Goal: Information Seeking & Learning: Learn about a topic

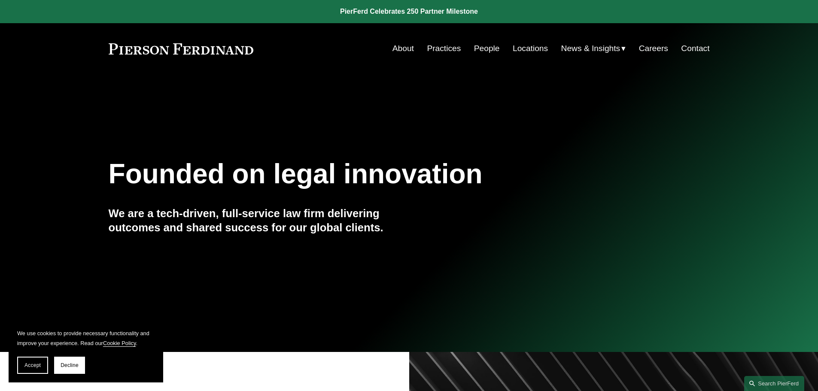
scroll to position [86, 0]
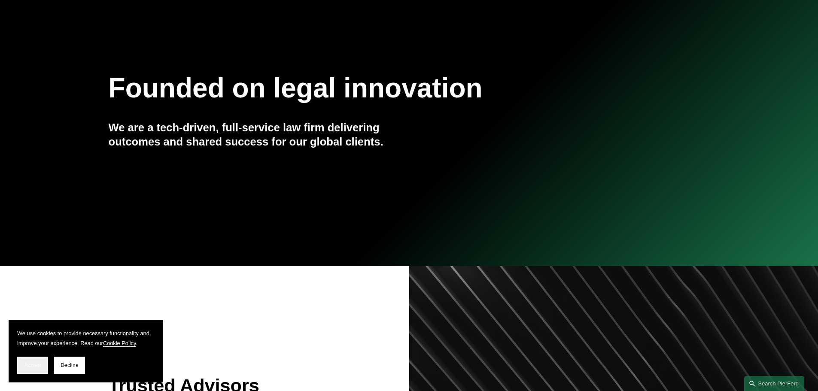
click at [37, 369] on button "Accept" at bounding box center [32, 365] width 31 height 17
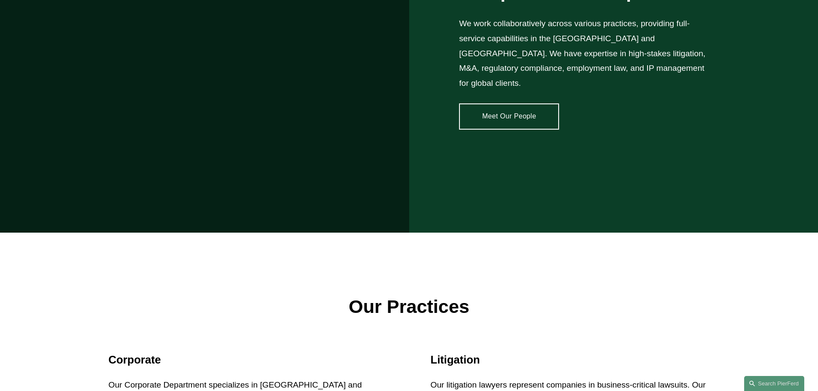
scroll to position [730, 0]
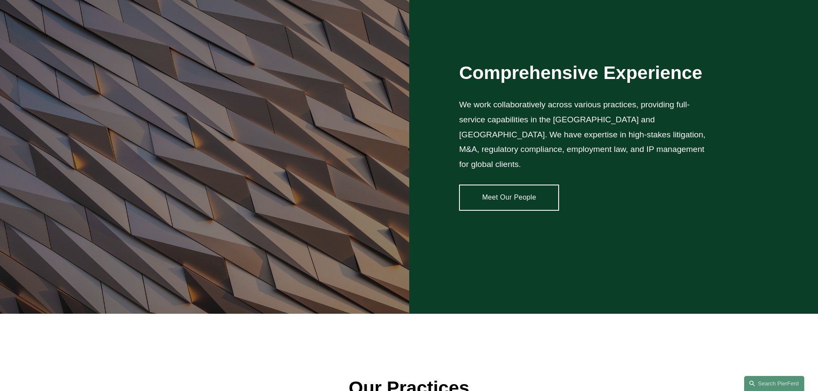
click at [492, 198] on link "Meet Our People" at bounding box center [509, 198] width 100 height 26
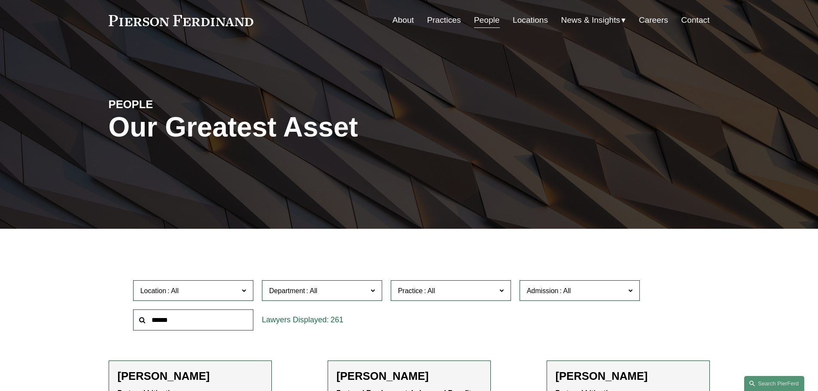
scroll to position [43, 0]
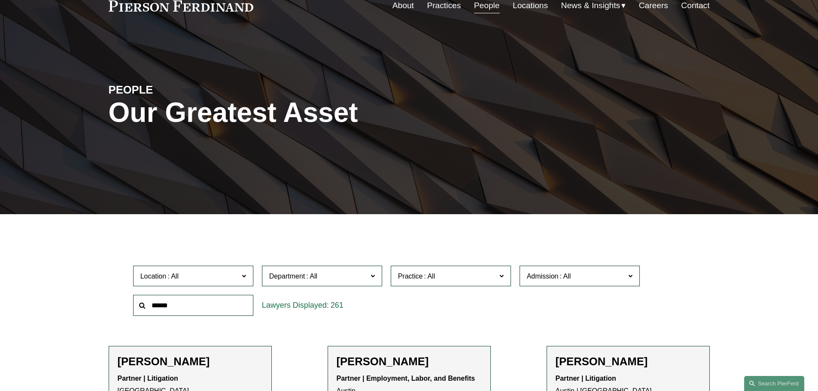
click at [305, 273] on span "Department" at bounding box center [287, 276] width 36 height 7
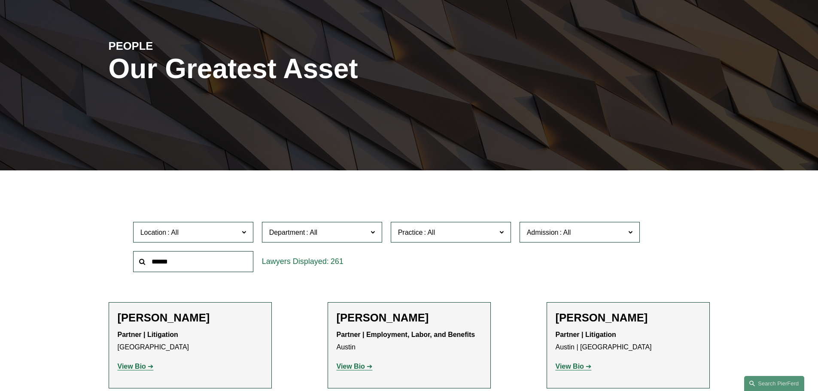
scroll to position [129, 0]
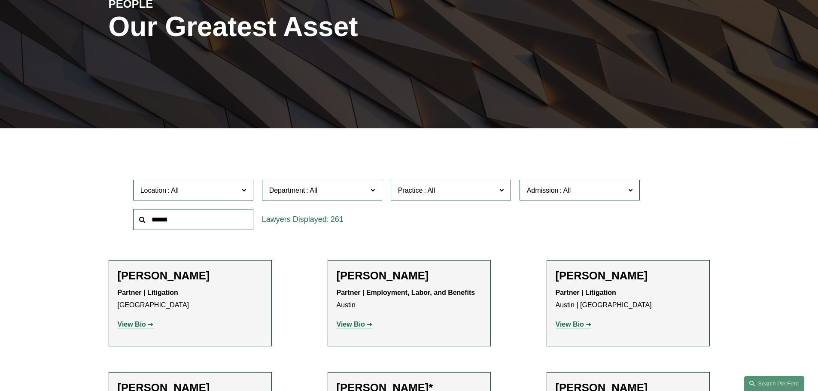
click at [317, 189] on span at bounding box center [312, 190] width 14 height 7
click at [409, 189] on span "Practice" at bounding box center [410, 190] width 25 height 7
click at [321, 189] on span "Department" at bounding box center [318, 191] width 98 height 12
click at [0, 0] on link "Corporate" at bounding box center [0, 0] width 0 height 0
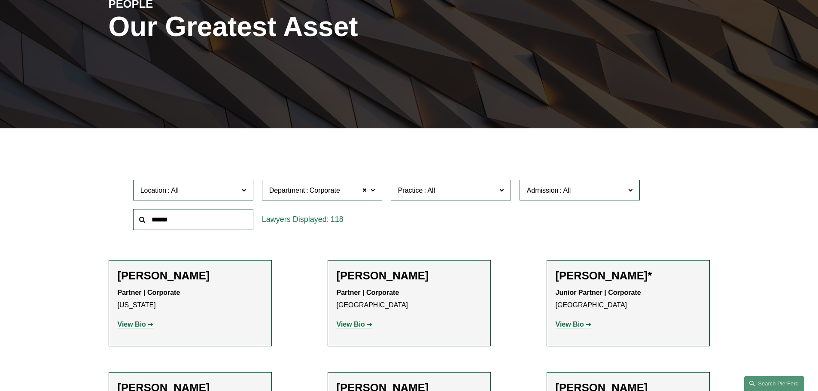
click at [410, 192] on span "Practice" at bounding box center [410, 190] width 25 height 7
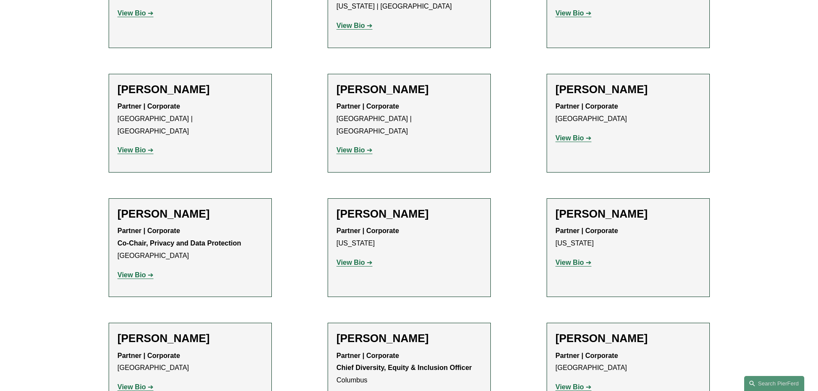
scroll to position [511, 0]
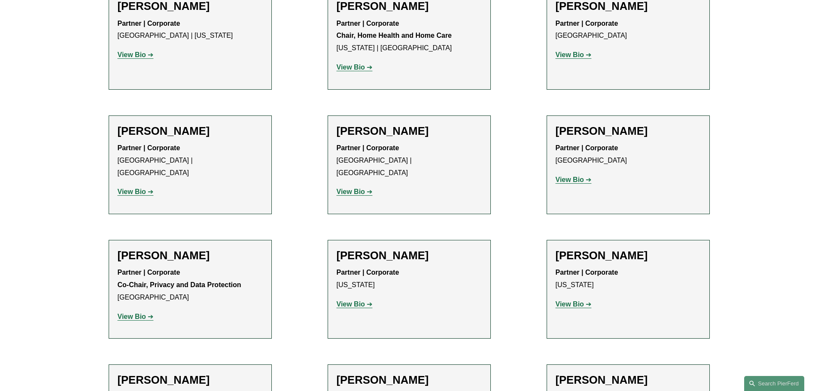
click at [358, 188] on strong "View Bio" at bounding box center [351, 191] width 28 height 7
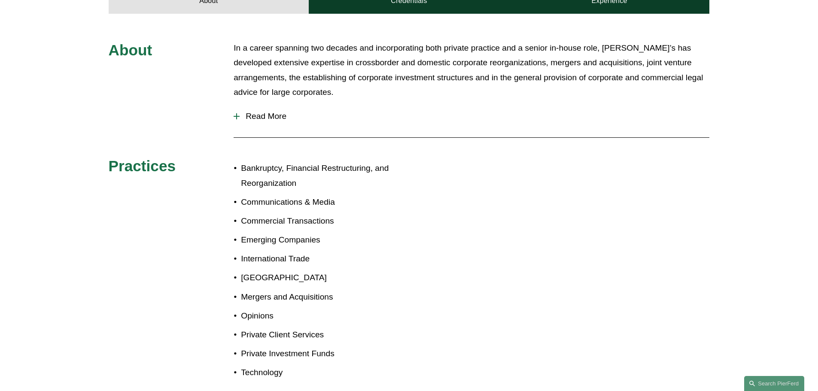
scroll to position [387, 0]
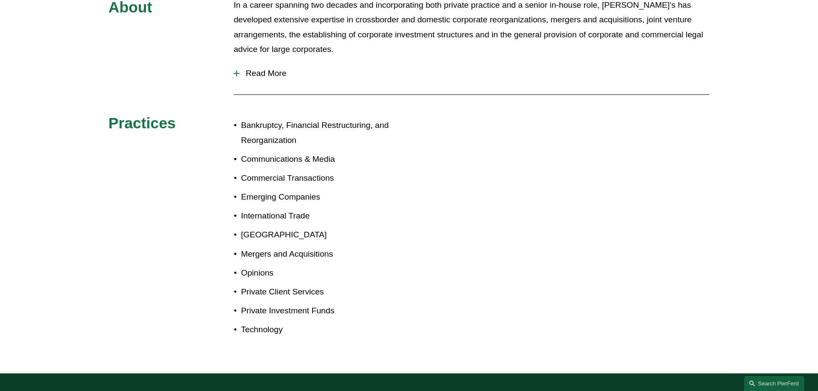
click at [263, 77] on span "Read More" at bounding box center [475, 73] width 470 height 9
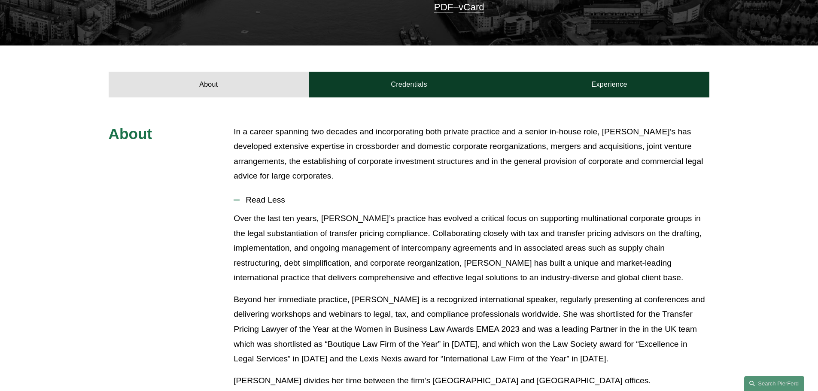
scroll to position [43, 0]
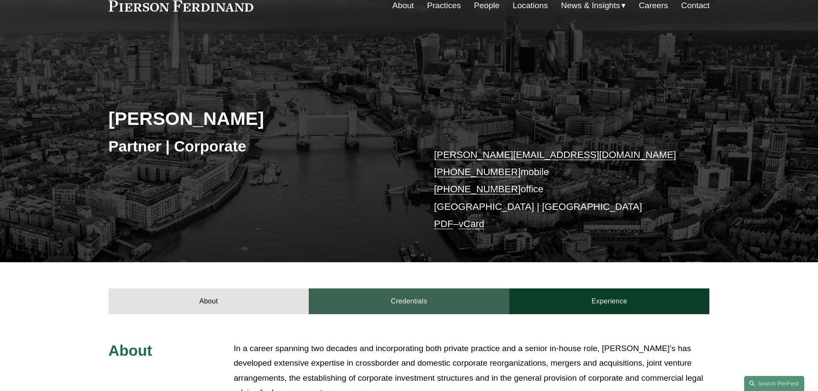
click at [427, 310] on link "Credentials" at bounding box center [409, 302] width 201 height 26
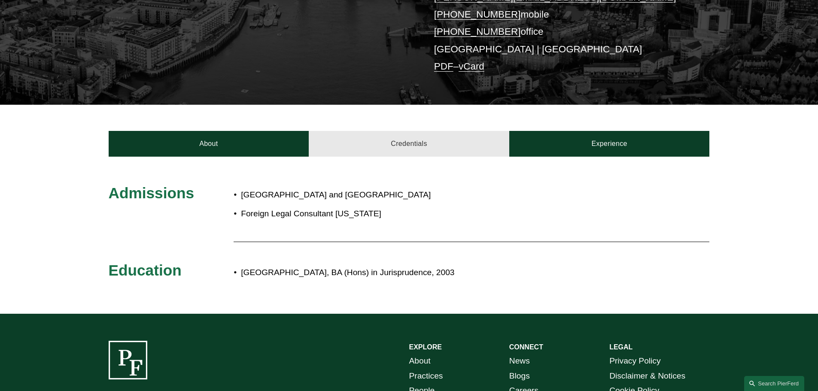
scroll to position [215, 0]
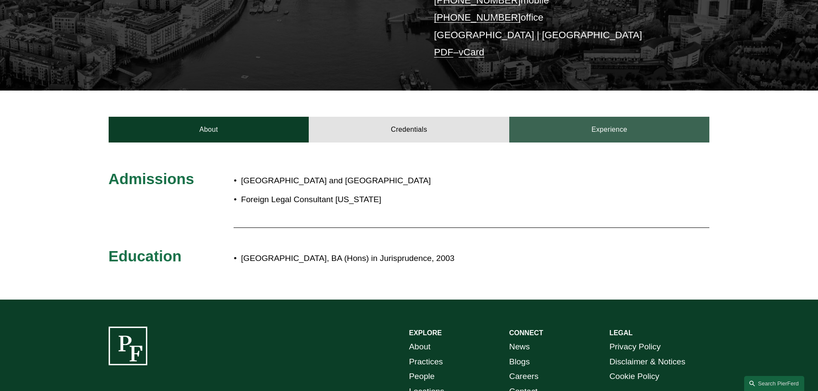
click at [617, 127] on link "Experience" at bounding box center [610, 130] width 201 height 26
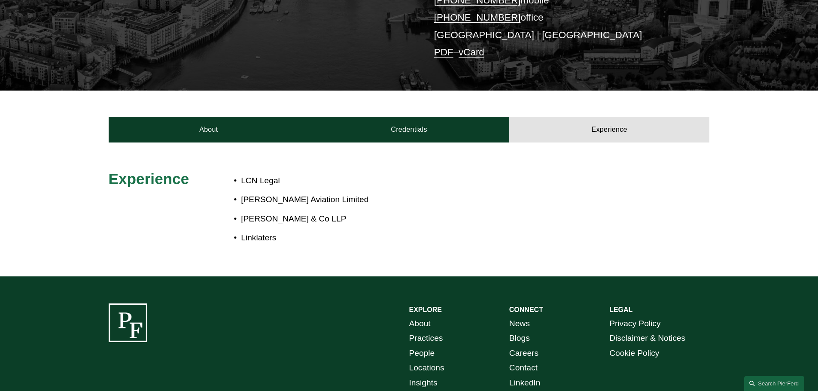
click at [409, 154] on div "Experience LCN Legal A J Walter Aviation Limited Clyde & Co LLP Linklaters" at bounding box center [409, 210] width 818 height 134
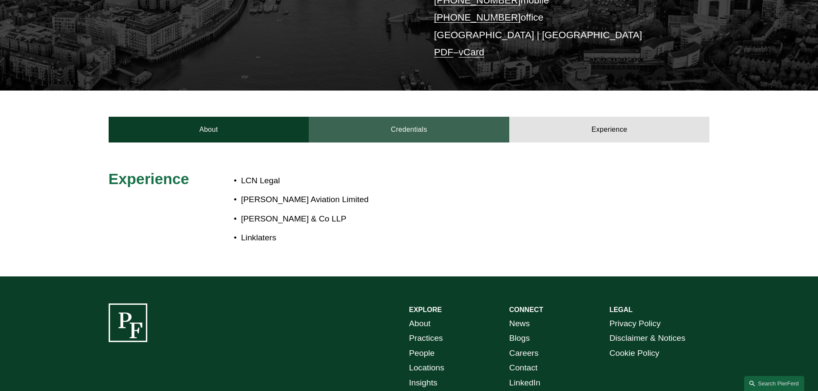
click at [411, 134] on link "Credentials" at bounding box center [409, 130] width 201 height 26
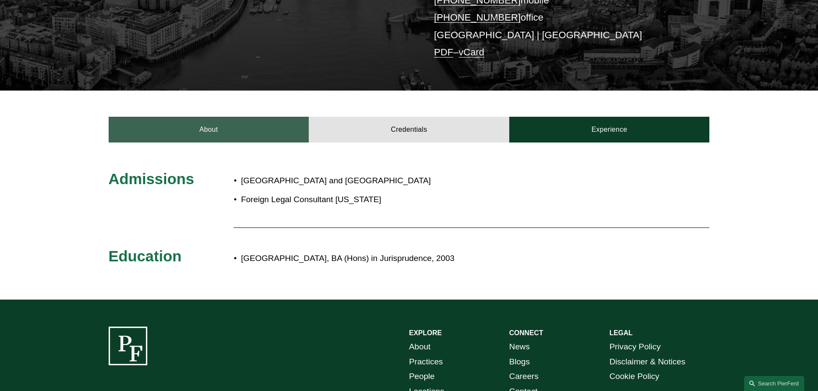
click at [272, 136] on link "About" at bounding box center [209, 130] width 201 height 26
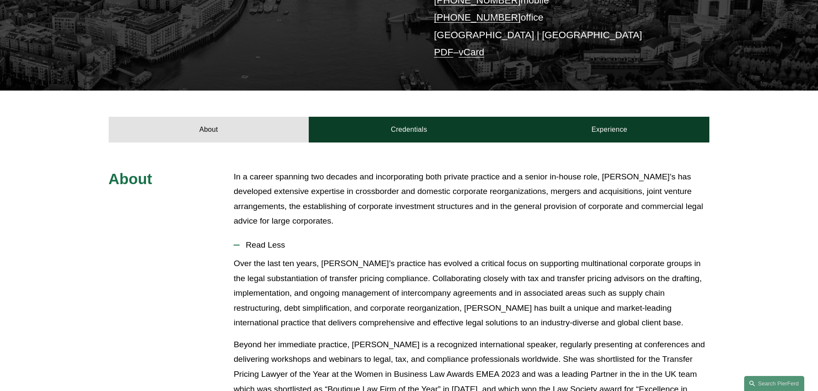
click at [145, 106] on div "About Credentials Experience" at bounding box center [409, 117] width 818 height 52
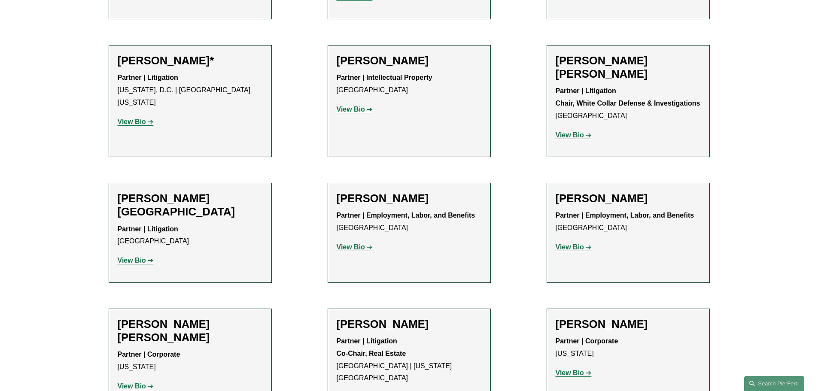
scroll to position [4941, 0]
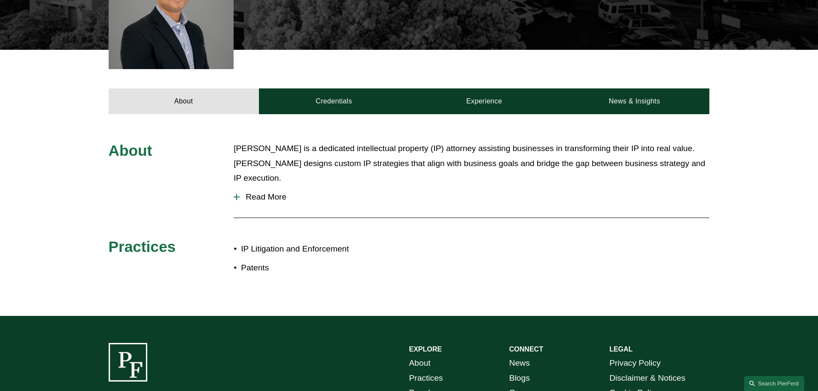
scroll to position [301, 0]
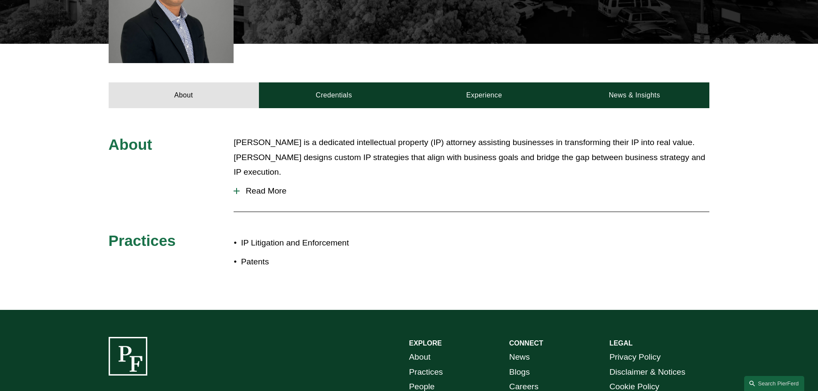
click at [245, 186] on span "Read More" at bounding box center [475, 190] width 470 height 9
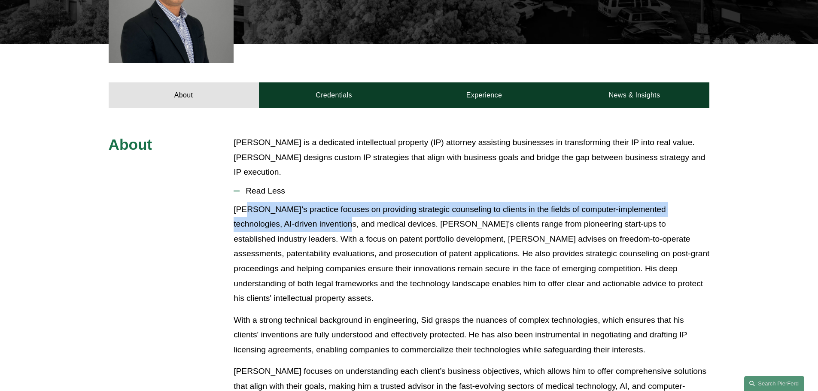
drag, startPoint x: 244, startPoint y: 202, endPoint x: 307, endPoint y: 225, distance: 67.0
click at [307, 225] on p "[PERSON_NAME]’s practice focuses on providing strategic counseling to clients i…" at bounding box center [472, 254] width 476 height 104
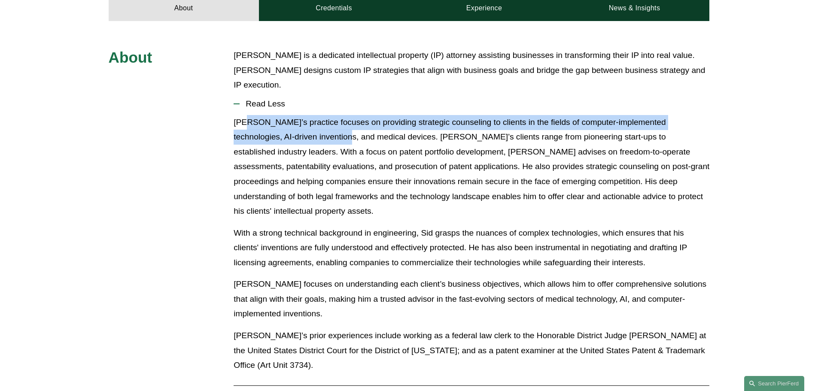
scroll to position [344, 0]
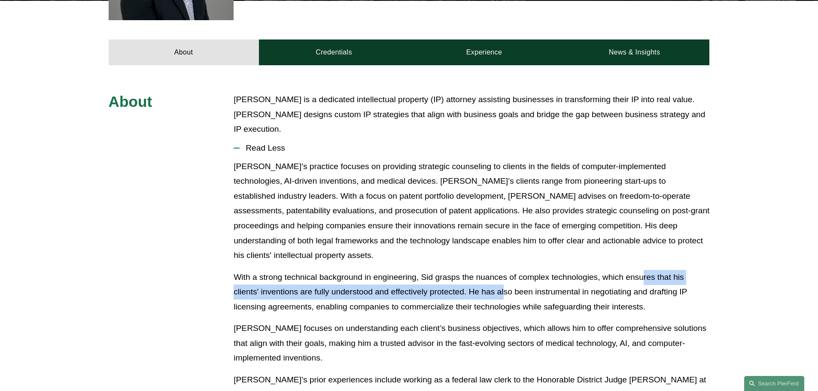
drag, startPoint x: 644, startPoint y: 256, endPoint x: 505, endPoint y: 269, distance: 139.4
click at [505, 270] on p "With a strong technical background in engineering, Sid grasps the nuances of co…" at bounding box center [472, 292] width 476 height 45
click at [503, 270] on p "With a strong technical background in engineering, Sid grasps the nuances of co…" at bounding box center [472, 292] width 476 height 45
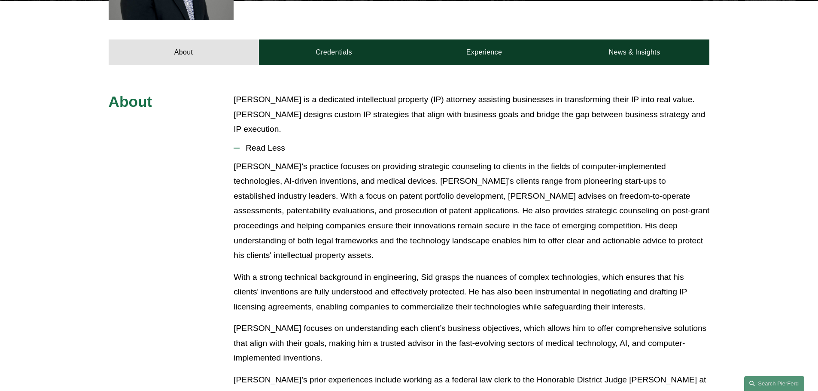
click at [523, 270] on p "With a strong technical background in engineering, Sid grasps the nuances of co…" at bounding box center [472, 292] width 476 height 45
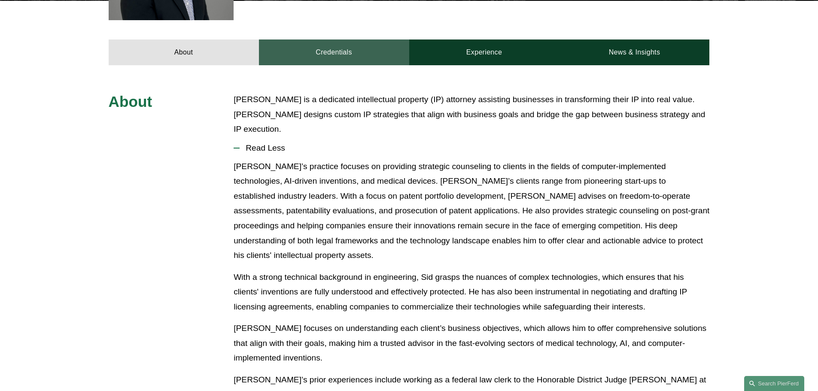
click at [326, 59] on link "Credentials" at bounding box center [334, 53] width 150 height 26
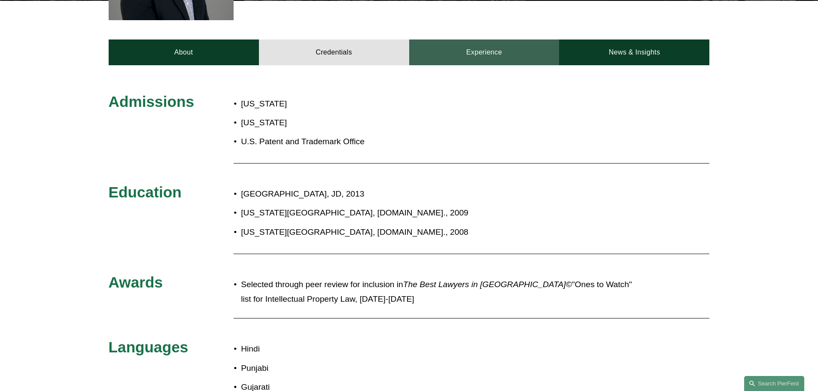
click at [480, 58] on link "Experience" at bounding box center [484, 53] width 150 height 26
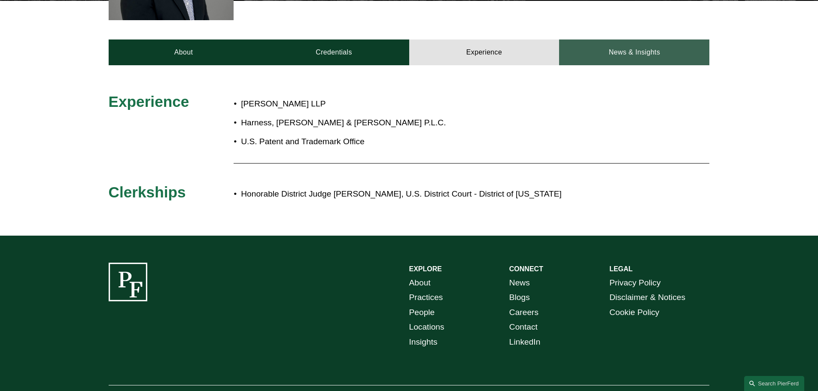
click at [599, 57] on link "News & Insights" at bounding box center [634, 53] width 150 height 26
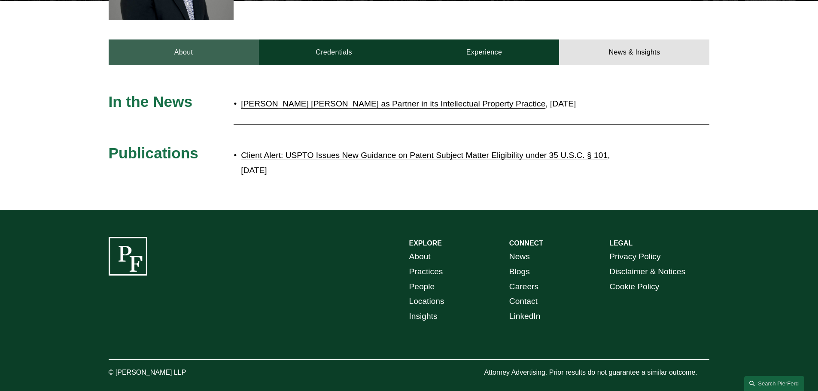
click at [231, 49] on link "About" at bounding box center [184, 53] width 150 height 26
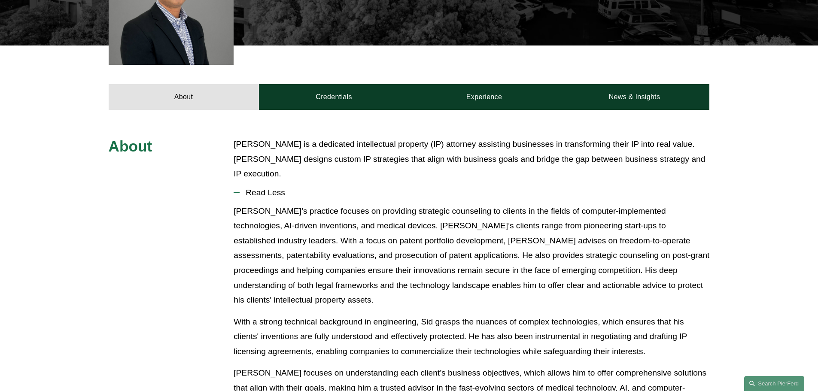
scroll to position [258, 0]
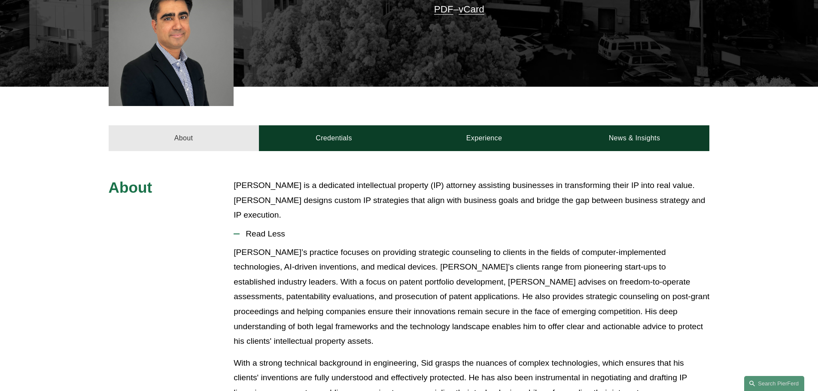
click at [194, 131] on link "About" at bounding box center [184, 138] width 150 height 26
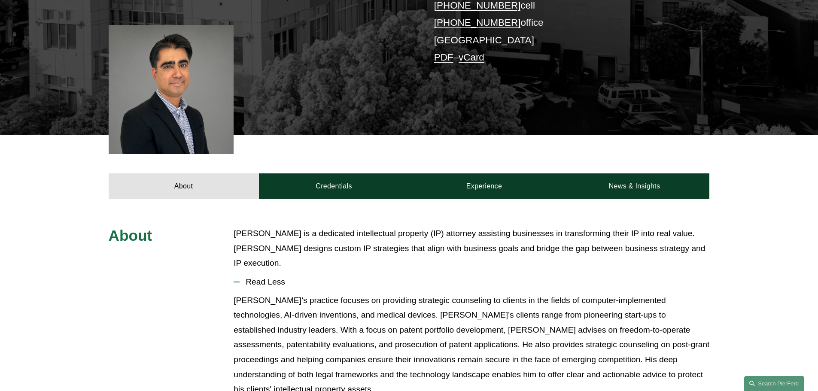
scroll to position [86, 0]
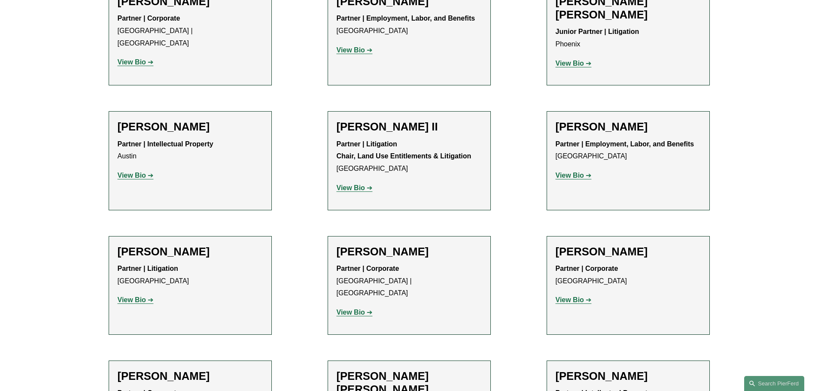
scroll to position [816, 0]
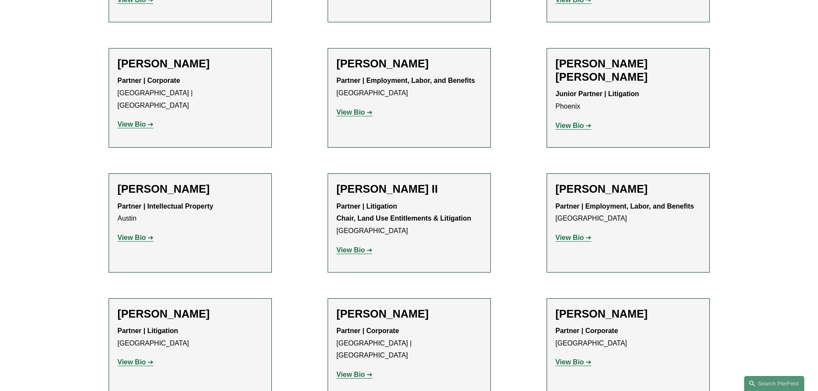
click at [357, 371] on strong "View Bio" at bounding box center [351, 374] width 28 height 7
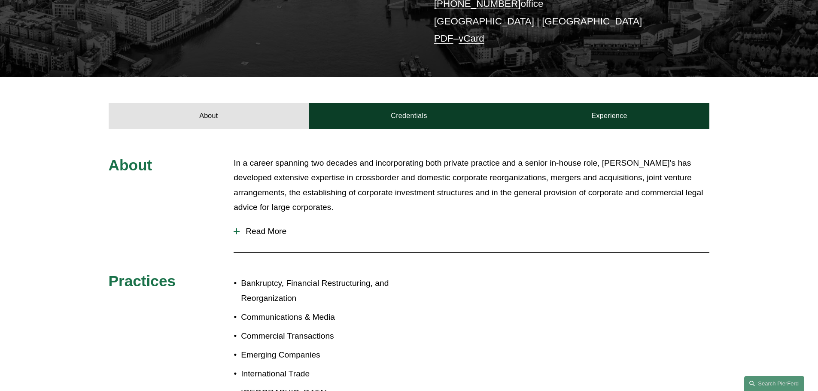
scroll to position [215, 0]
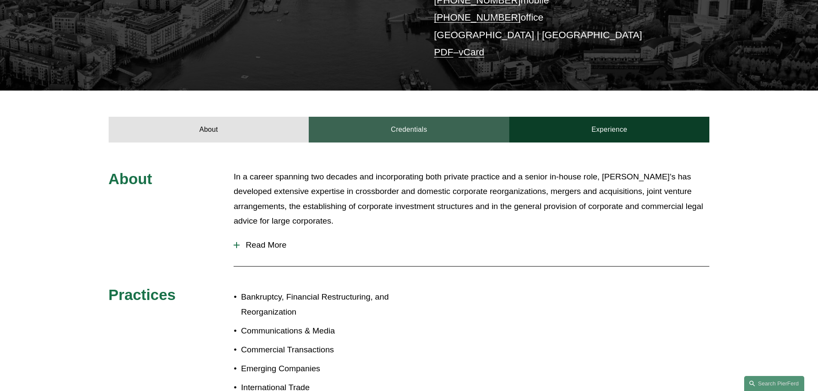
click at [416, 131] on link "Credentials" at bounding box center [409, 130] width 201 height 26
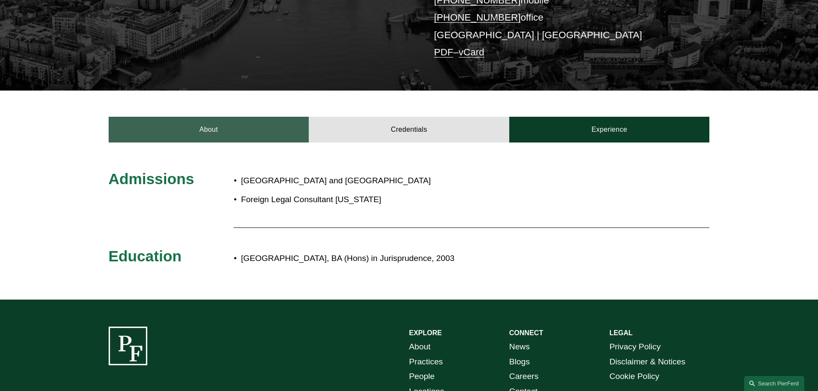
click at [282, 141] on link "About" at bounding box center [209, 130] width 201 height 26
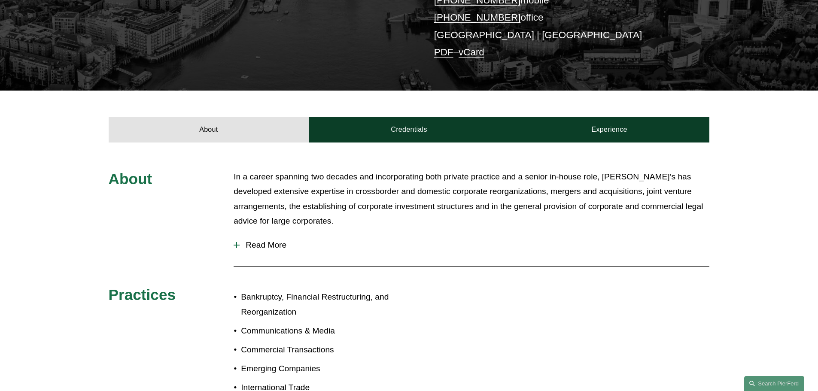
click at [234, 245] on div at bounding box center [237, 245] width 6 height 6
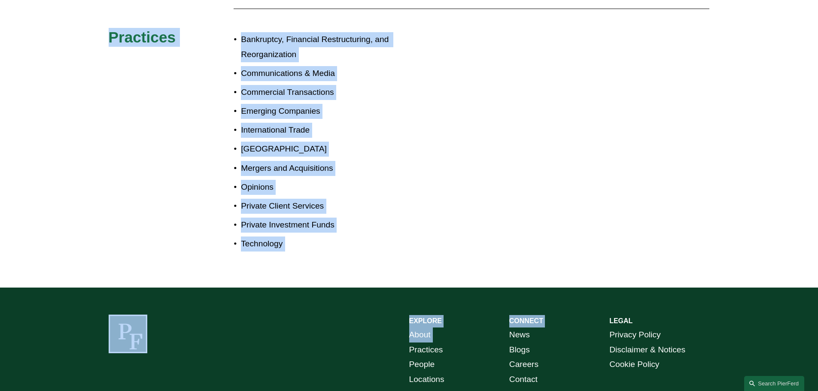
scroll to position [687, 0]
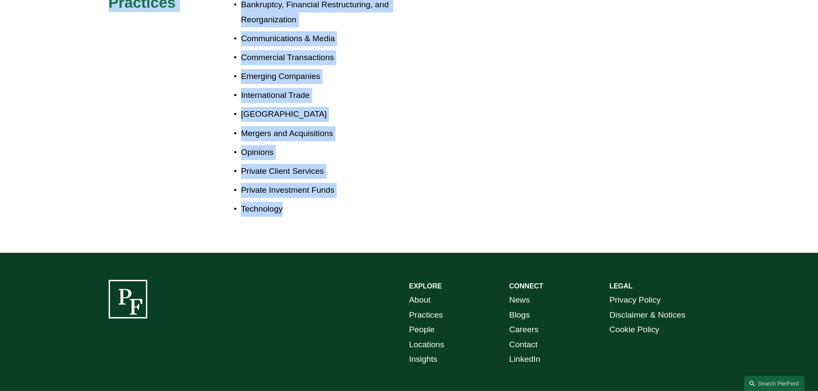
drag, startPoint x: 96, startPoint y: 44, endPoint x: 453, endPoint y: 228, distance: 401.0
copy div "About In a career spanning two decades and incorporating both private practice …"
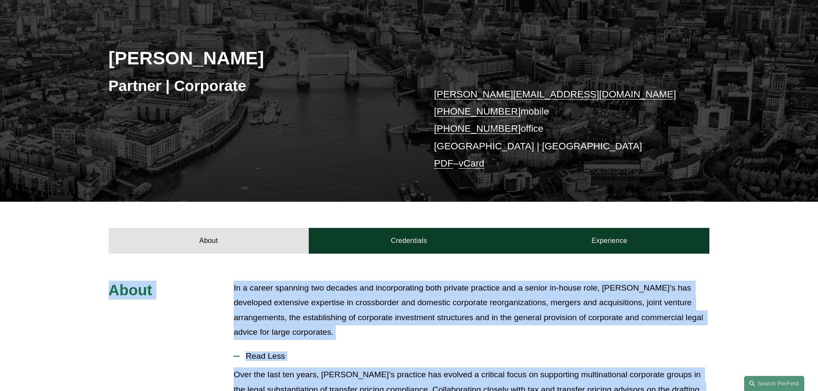
scroll to position [0, 0]
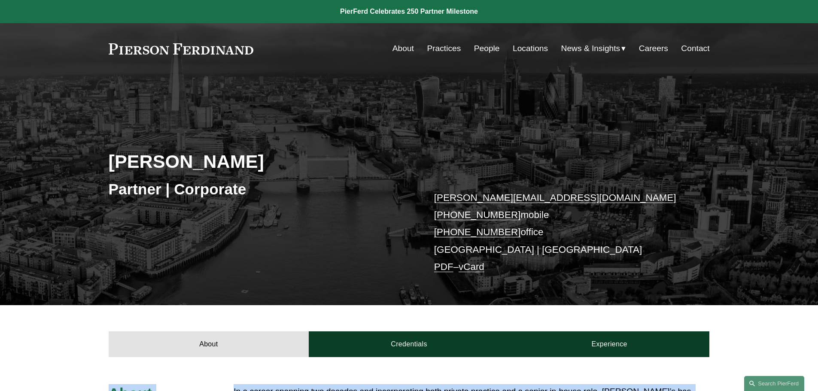
click at [526, 42] on link "Locations" at bounding box center [530, 48] width 35 height 16
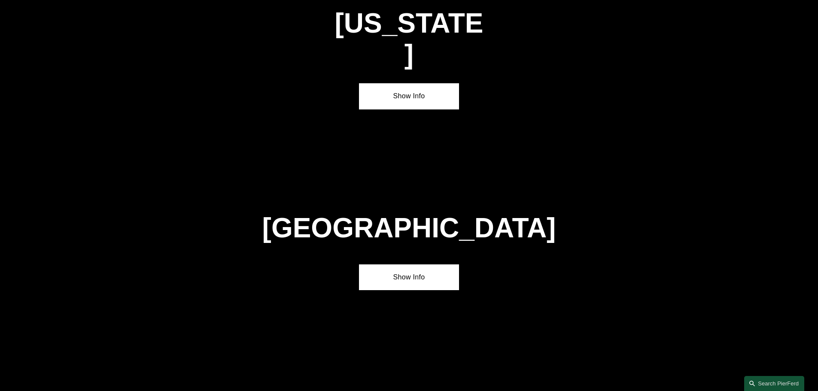
scroll to position [3050, 0]
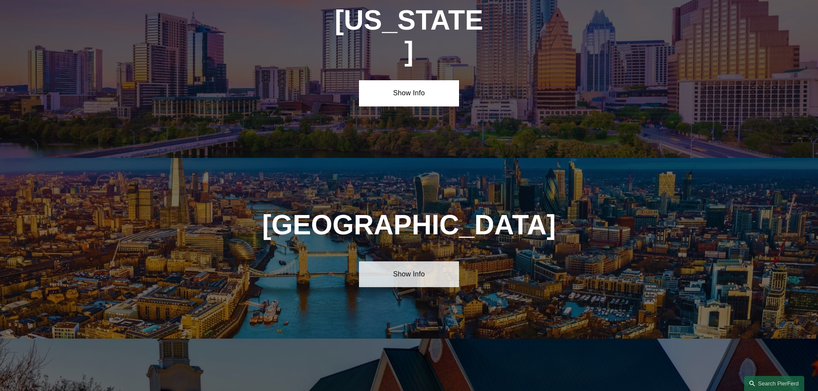
click at [420, 262] on link "Show Info" at bounding box center [409, 275] width 100 height 26
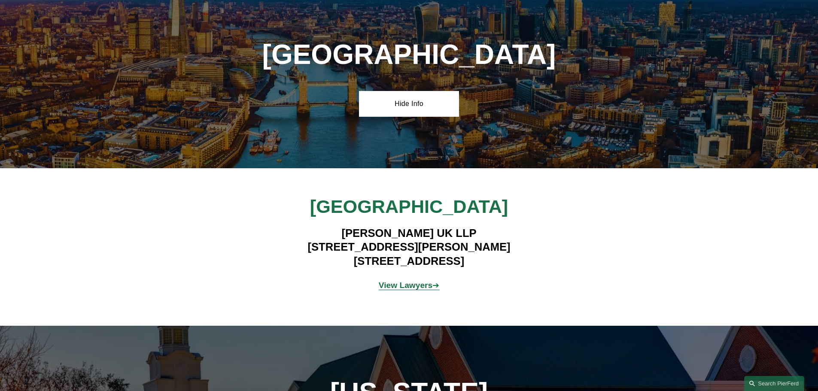
scroll to position [3222, 0]
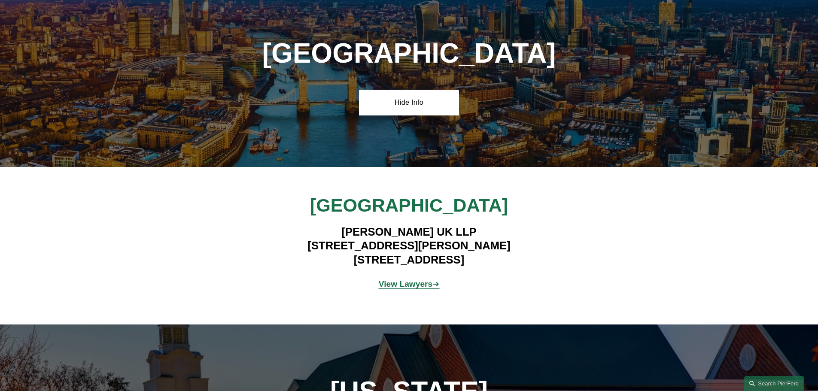
click at [418, 280] on strong "View Lawyers" at bounding box center [406, 284] width 54 height 9
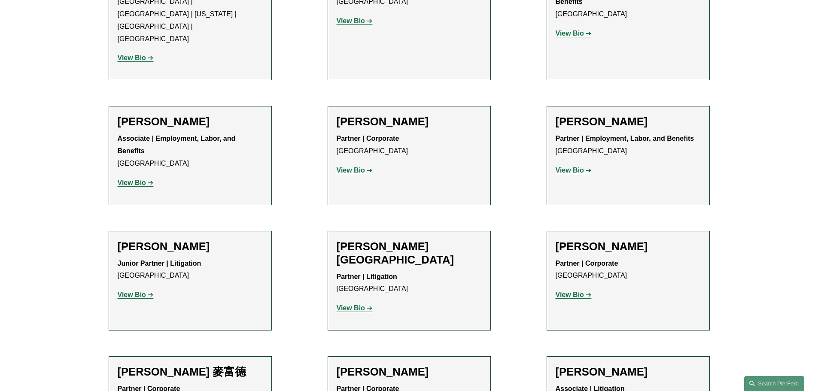
scroll to position [559, 0]
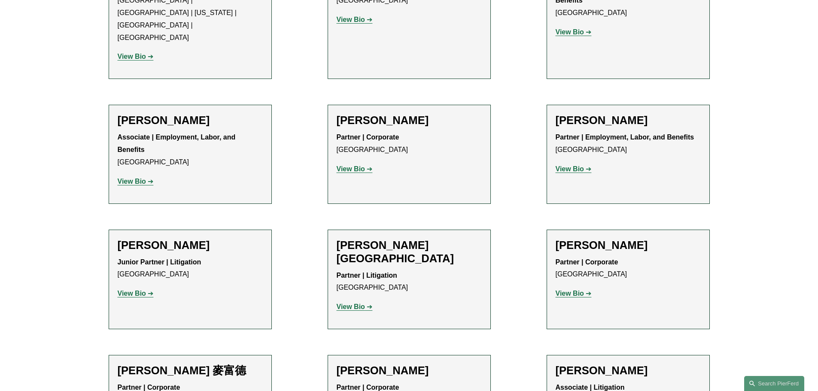
click at [350, 163] on p "View Bio" at bounding box center [409, 169] width 145 height 12
click at [350, 165] on strong "View Bio" at bounding box center [351, 168] width 28 height 7
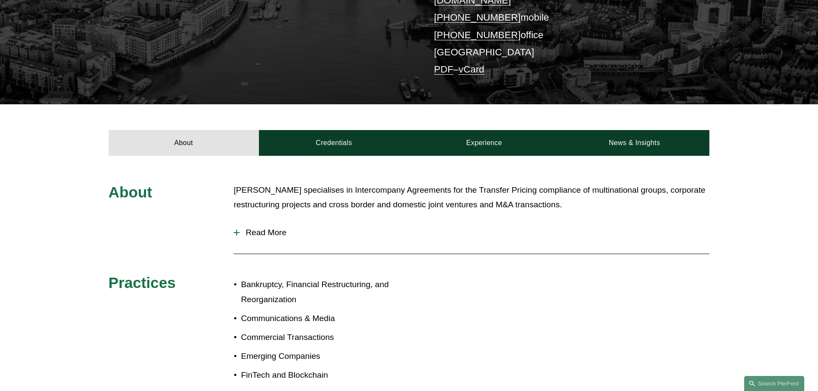
scroll to position [258, 0]
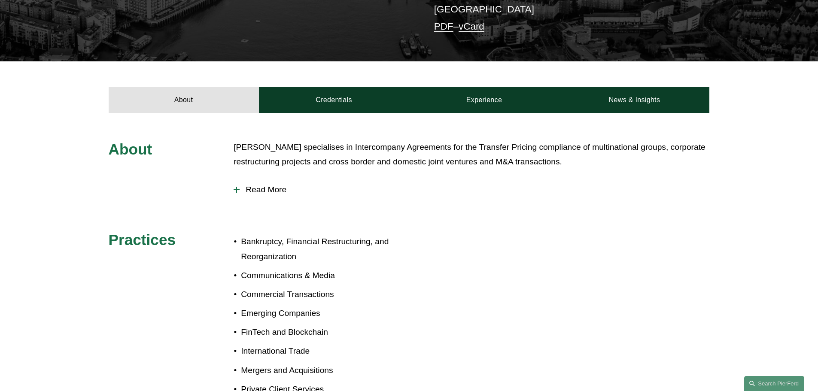
click at [258, 183] on button "Read More" at bounding box center [472, 190] width 476 height 22
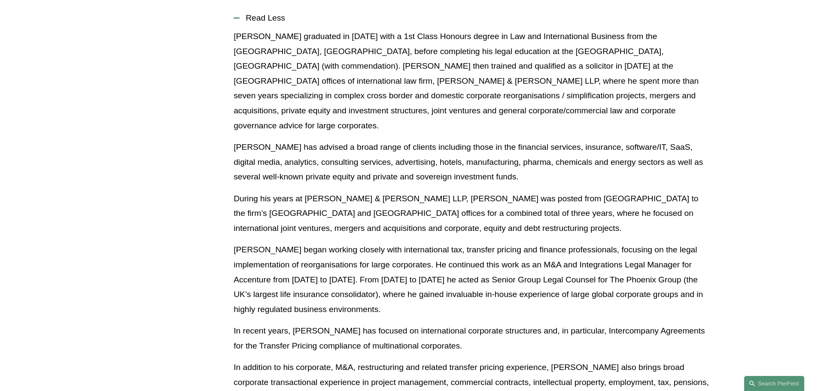
scroll to position [387, 0]
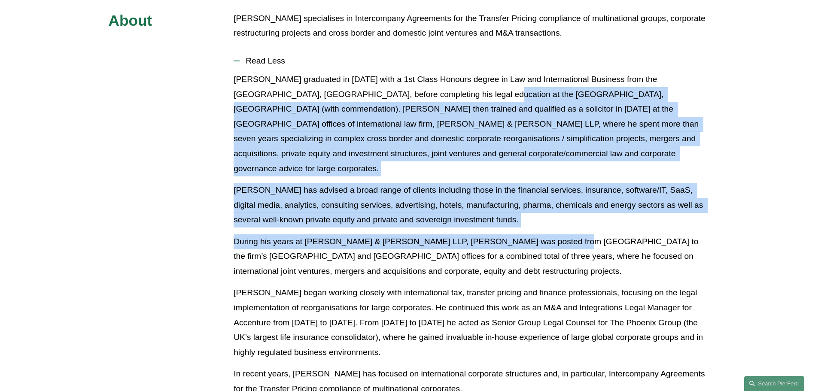
drag, startPoint x: 437, startPoint y: 80, endPoint x: 546, endPoint y: 213, distance: 171.9
click at [546, 213] on div "Ivan graduated in 1998 with a 1st Class Honours degree in Law and International…" at bounding box center [472, 299] width 476 height 455
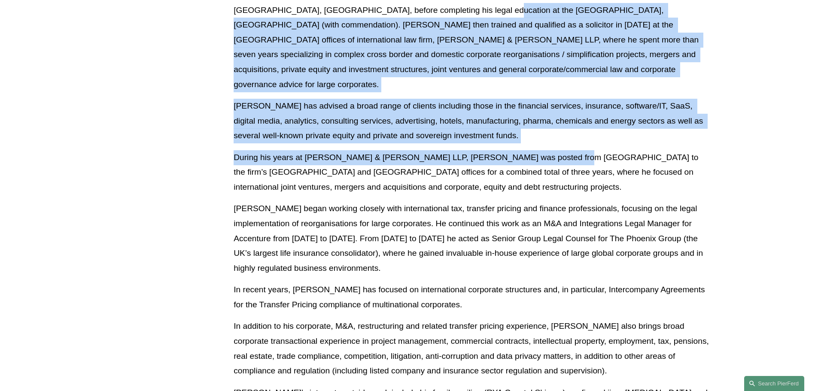
scroll to position [473, 0]
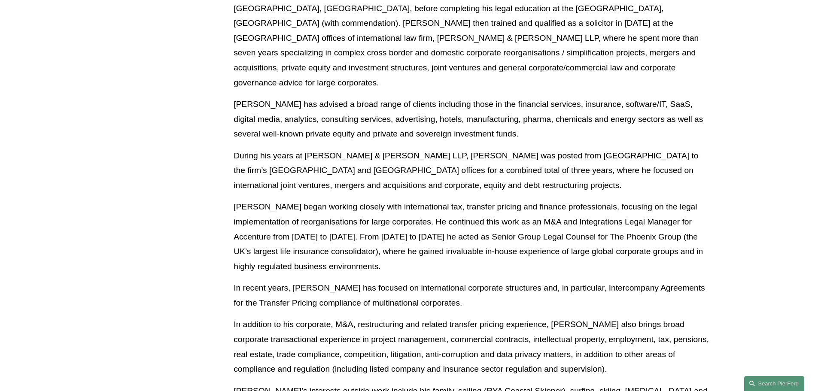
click at [184, 174] on div "About Ivan specialises in Intercompany Agreements for the Transfer Pricing comp…" at bounding box center [409, 293] width 818 height 736
click at [347, 203] on p "Ivan began working closely with international tax, transfer pricing and finance…" at bounding box center [472, 237] width 476 height 74
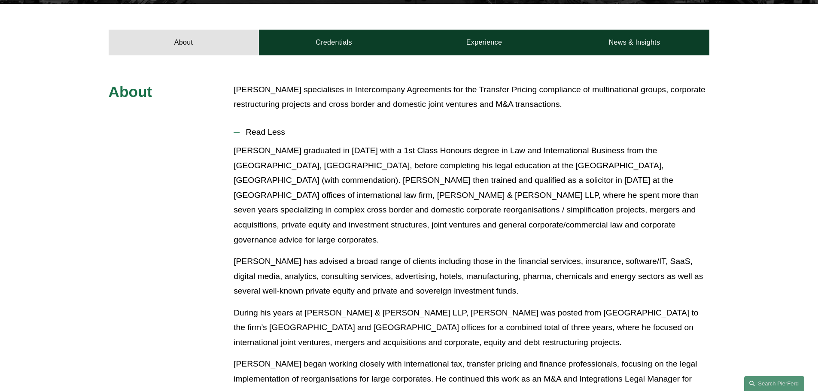
scroll to position [301, 0]
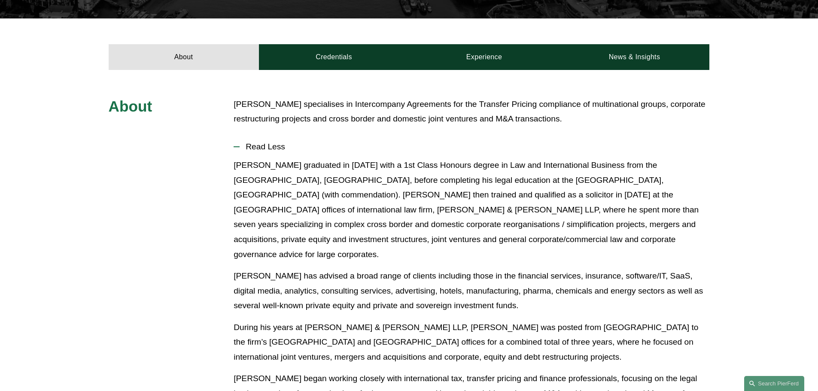
click at [351, 109] on p "Ivan specialises in Intercompany Agreements for the Transfer Pricing compliance…" at bounding box center [472, 112] width 476 height 30
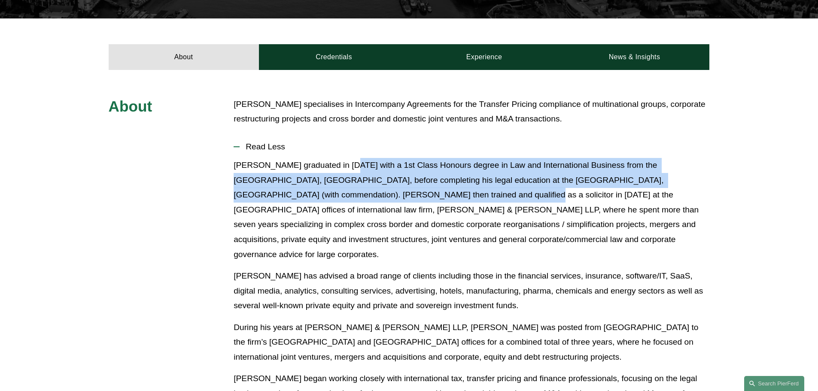
drag, startPoint x: 346, startPoint y: 156, endPoint x: 398, endPoint y: 184, distance: 59.2
click at [398, 184] on p "Ivan graduated in 1998 with a 1st Class Honours degree in Law and International…" at bounding box center [472, 210] width 476 height 104
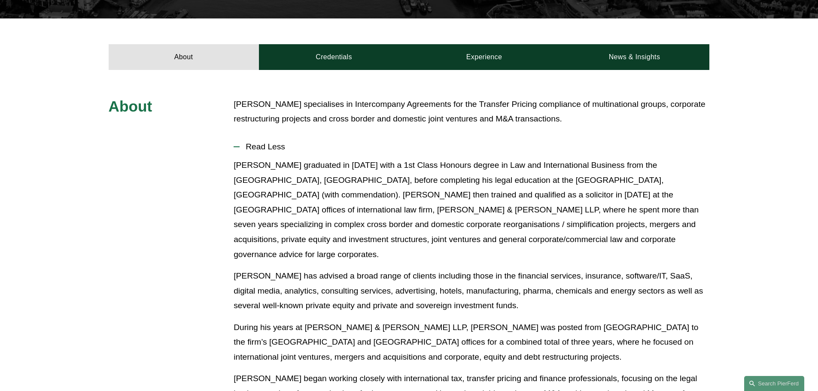
click at [498, 192] on p "Ivan graduated in 1998 with a 1st Class Honours degree in Law and International…" at bounding box center [472, 210] width 476 height 104
click at [311, 162] on p "Ivan graduated in 1998 with a 1st Class Honours degree in Law and International…" at bounding box center [472, 210] width 476 height 104
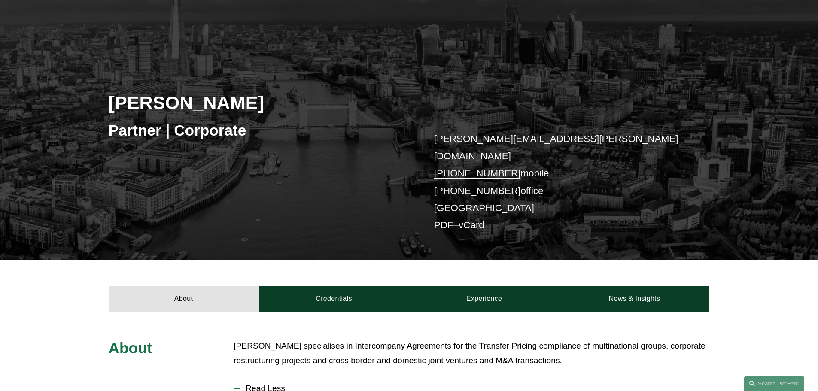
scroll to position [0, 0]
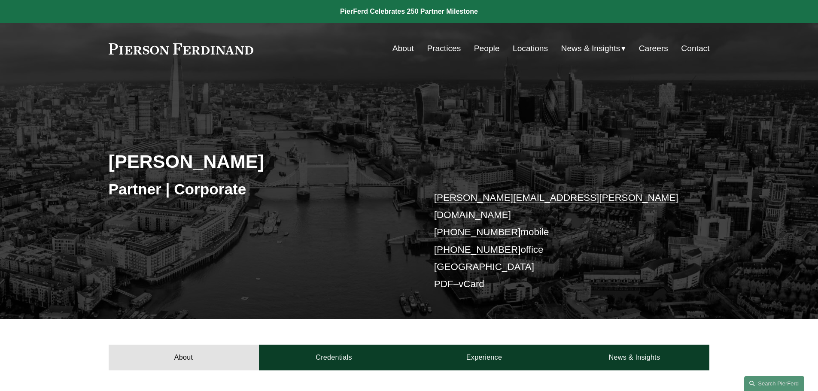
click at [328, 319] on div "About Credentials Experience News & Insights" at bounding box center [409, 345] width 818 height 52
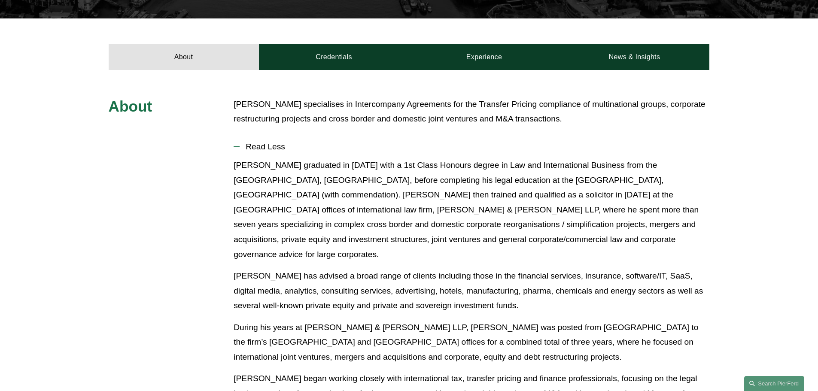
scroll to position [172, 0]
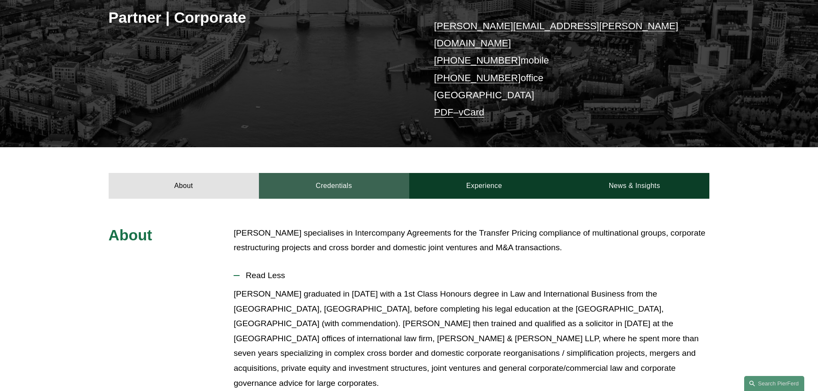
click at [365, 173] on link "Credentials" at bounding box center [334, 186] width 150 height 26
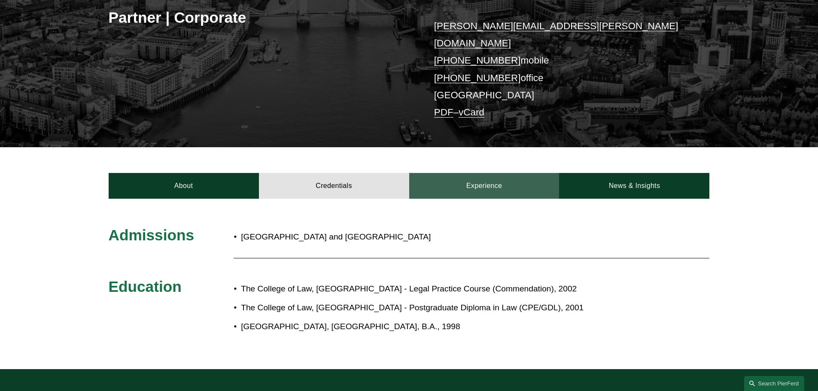
click at [461, 173] on link "Experience" at bounding box center [484, 186] width 150 height 26
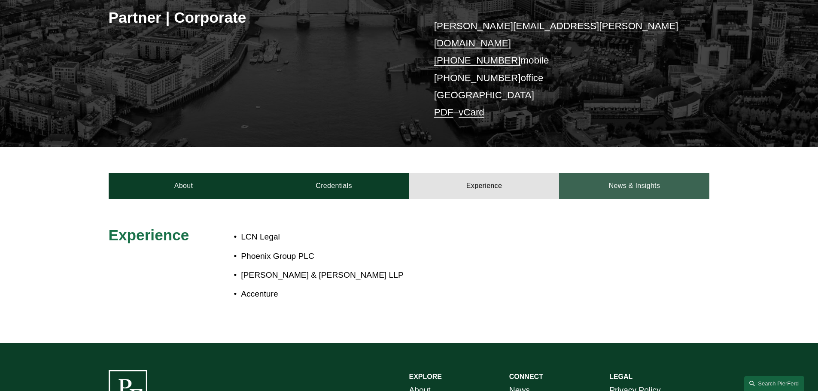
click at [637, 180] on link "News & Insights" at bounding box center [634, 186] width 150 height 26
